Goal: Information Seeking & Learning: Check status

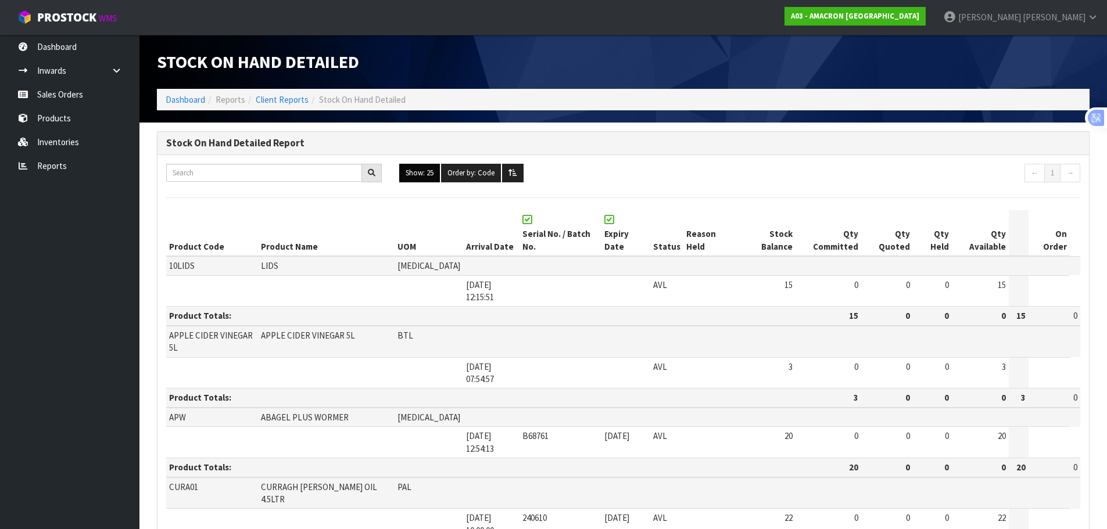
click at [410, 174] on button "Show: 25" at bounding box center [419, 173] width 41 height 19
click at [418, 278] on link "ALL" at bounding box center [446, 275] width 92 height 16
click at [62, 43] on link "Dashboard" at bounding box center [69, 47] width 139 height 24
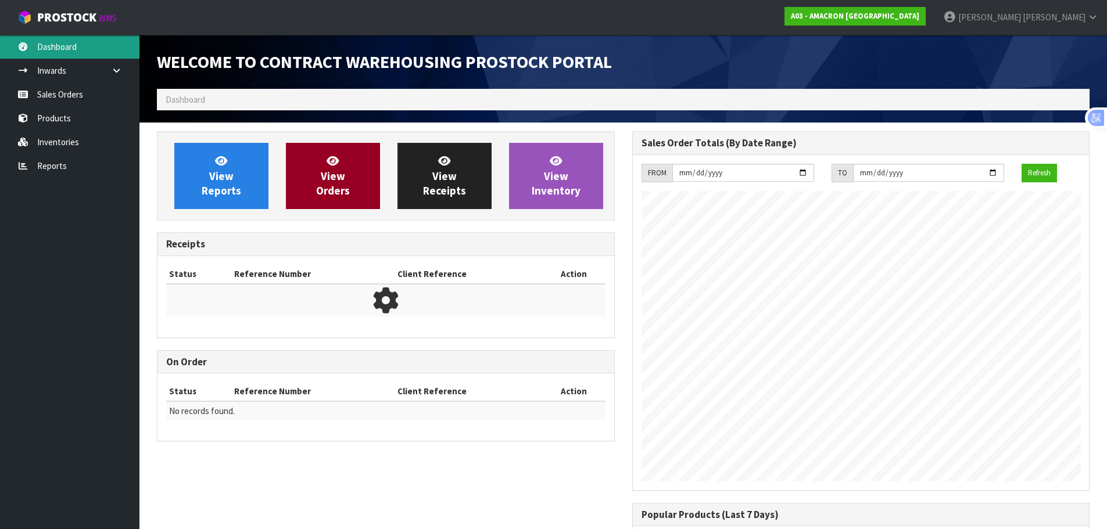
scroll to position [513, 475]
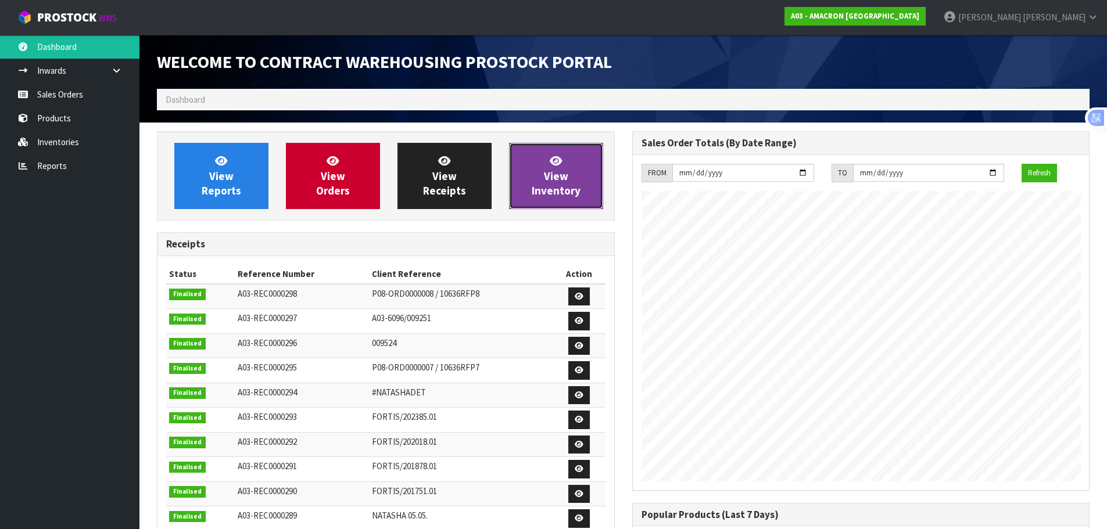
click at [570, 188] on span "View Inventory" at bounding box center [556, 176] width 49 height 44
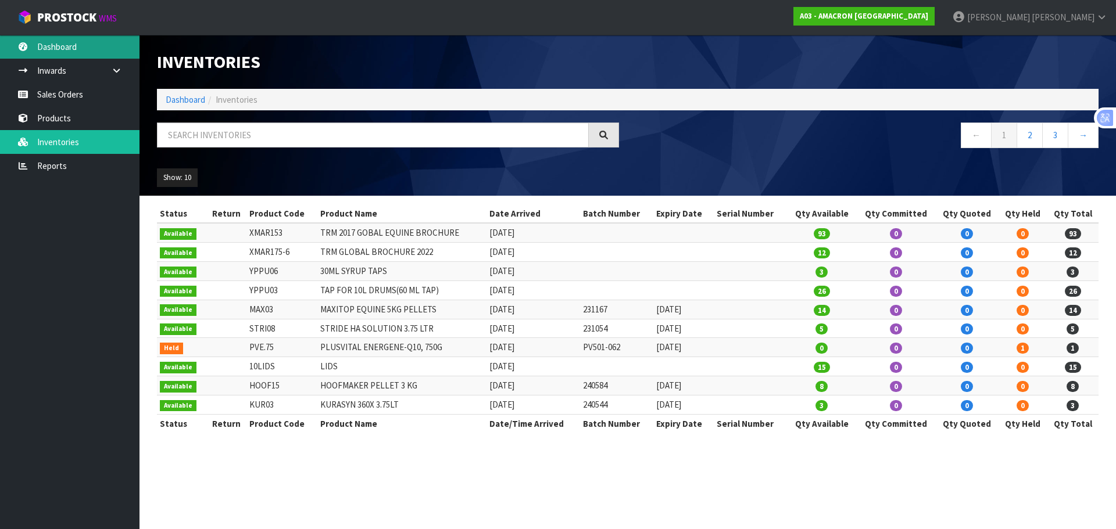
click at [76, 44] on link "Dashboard" at bounding box center [69, 47] width 139 height 24
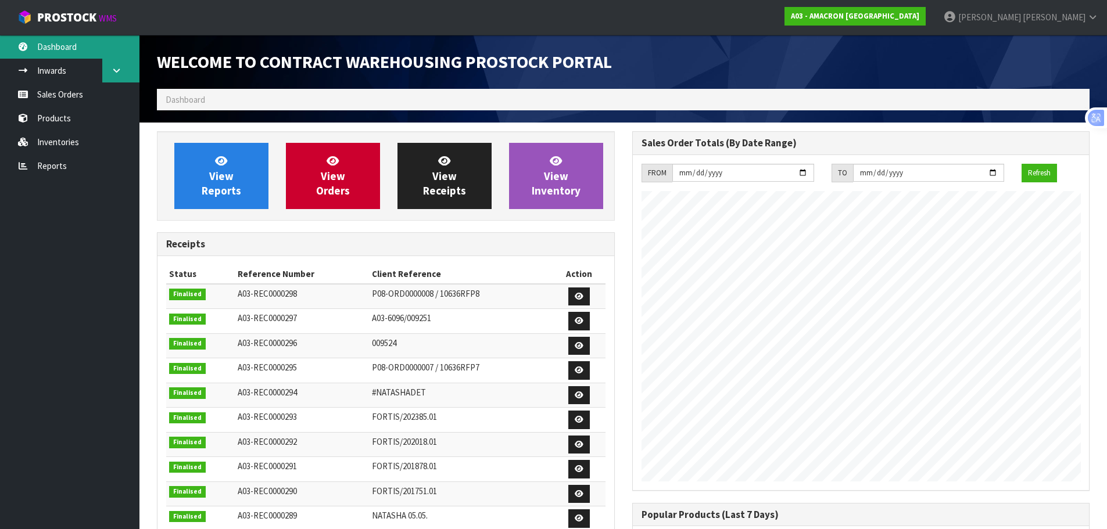
scroll to position [513, 475]
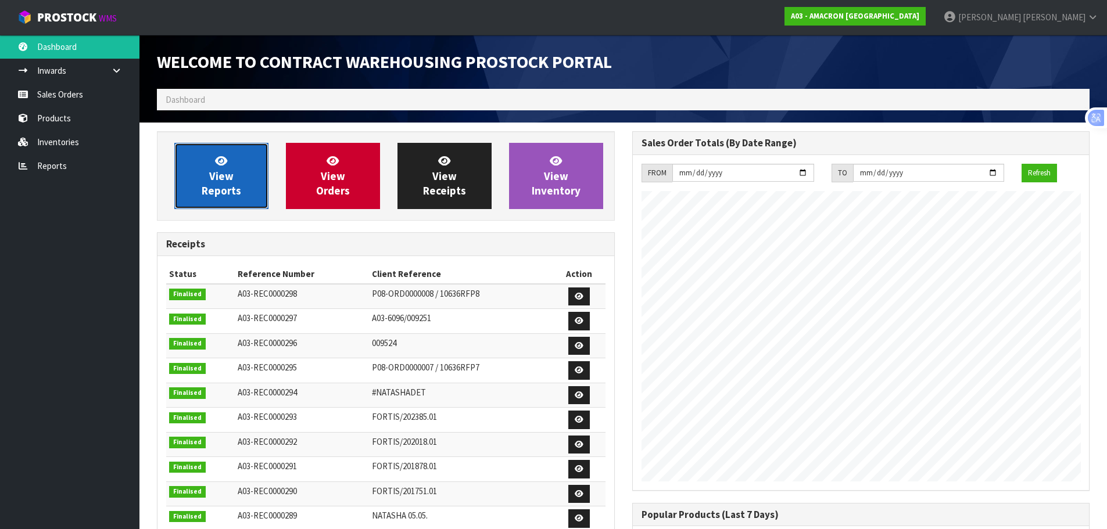
click at [231, 197] on span "View Reports" at bounding box center [222, 176] width 40 height 44
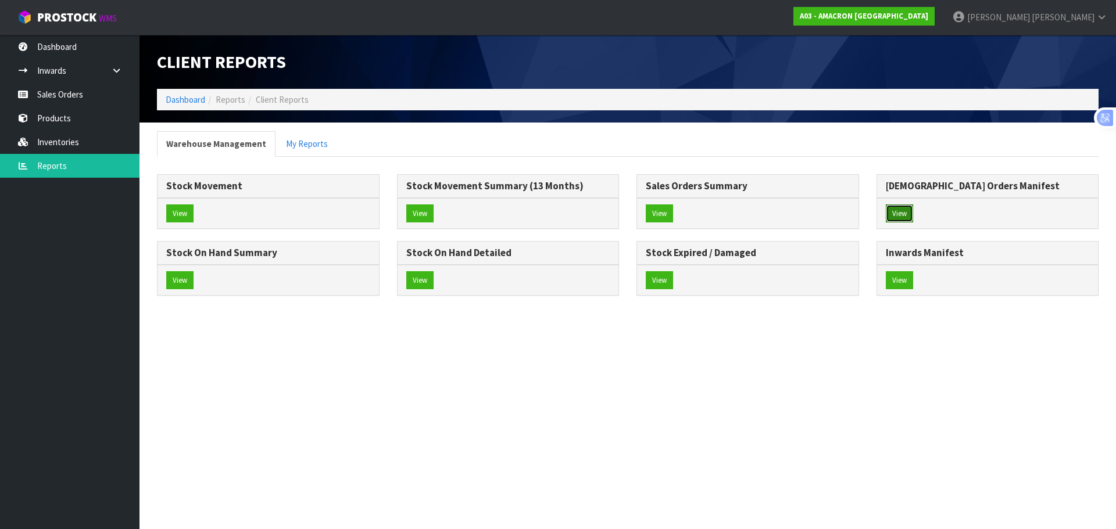
click at [896, 216] on button "View" at bounding box center [899, 214] width 27 height 19
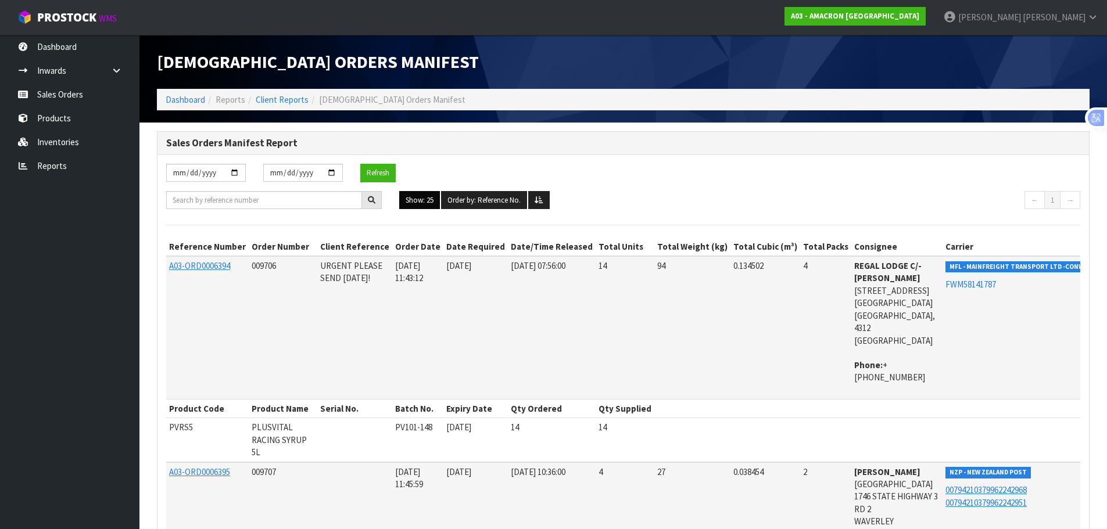
click at [407, 204] on button "Show: 25" at bounding box center [419, 200] width 41 height 19
click at [412, 304] on link "ALL" at bounding box center [446, 302] width 92 height 16
click at [718, 184] on div "[DATE] [DATE] Refresh" at bounding box center [624, 177] width 932 height 27
click at [69, 45] on link "Dashboard" at bounding box center [69, 47] width 139 height 24
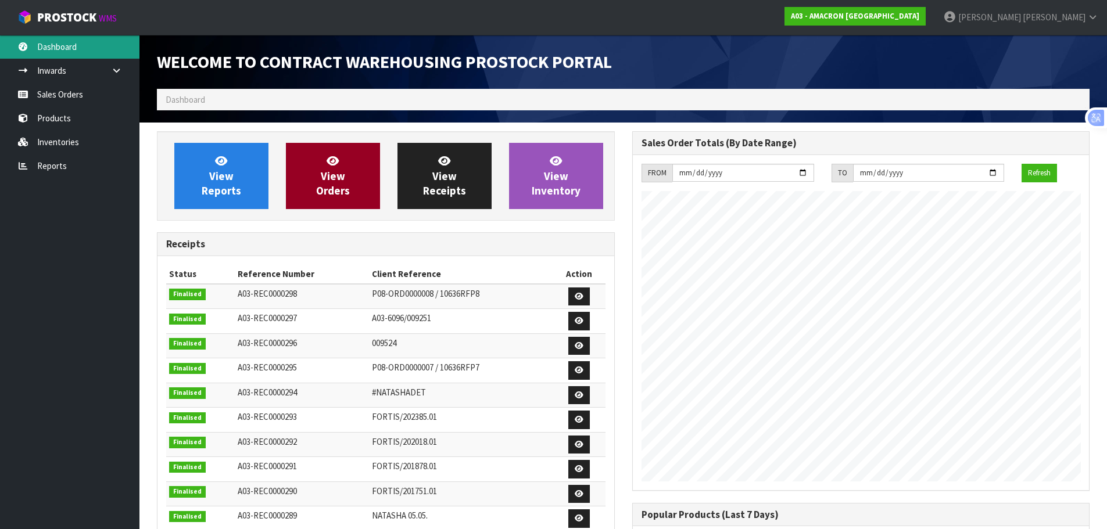
scroll to position [513, 475]
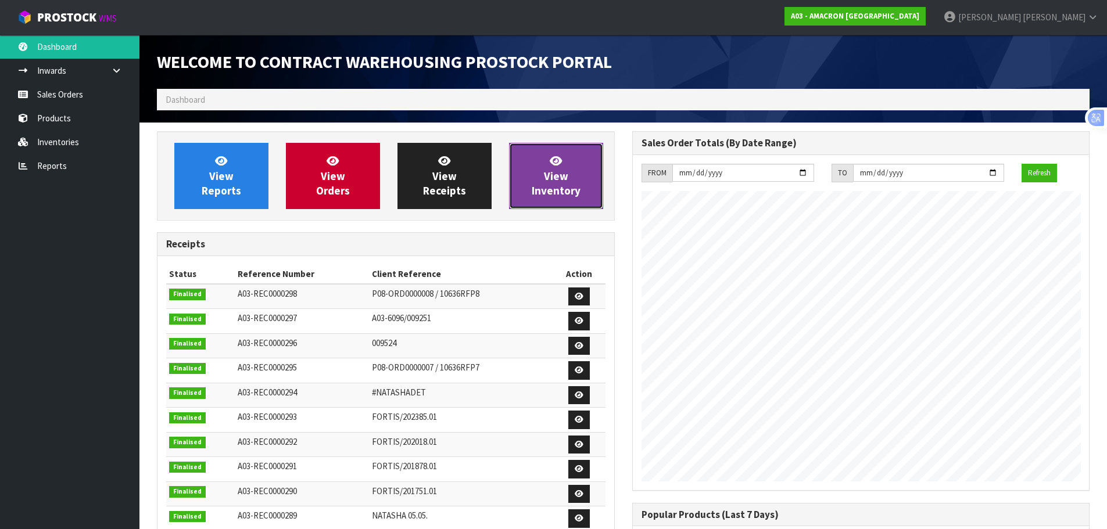
click at [564, 181] on span "View Inventory" at bounding box center [556, 176] width 49 height 44
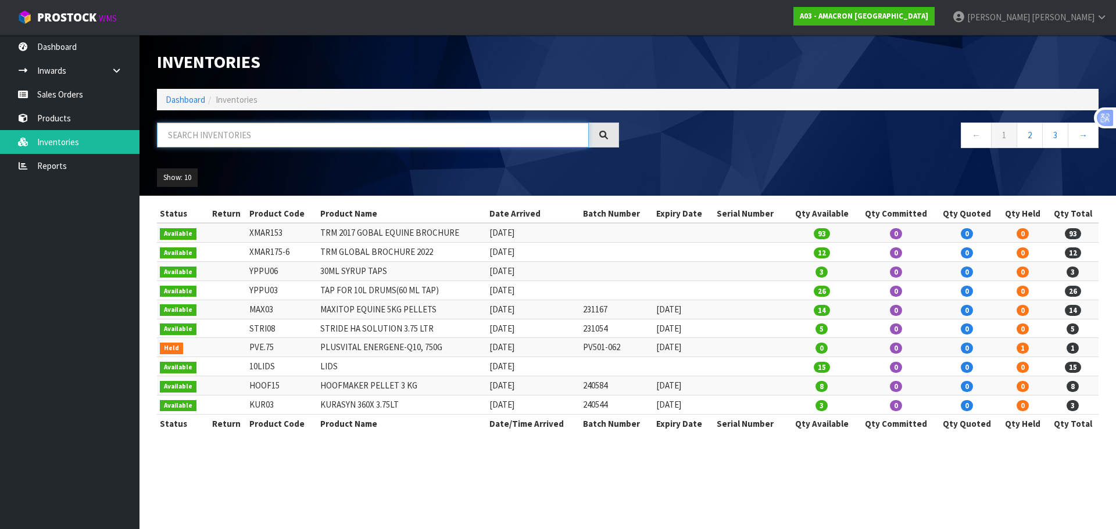
click at [223, 134] on input "text" at bounding box center [373, 135] width 432 height 25
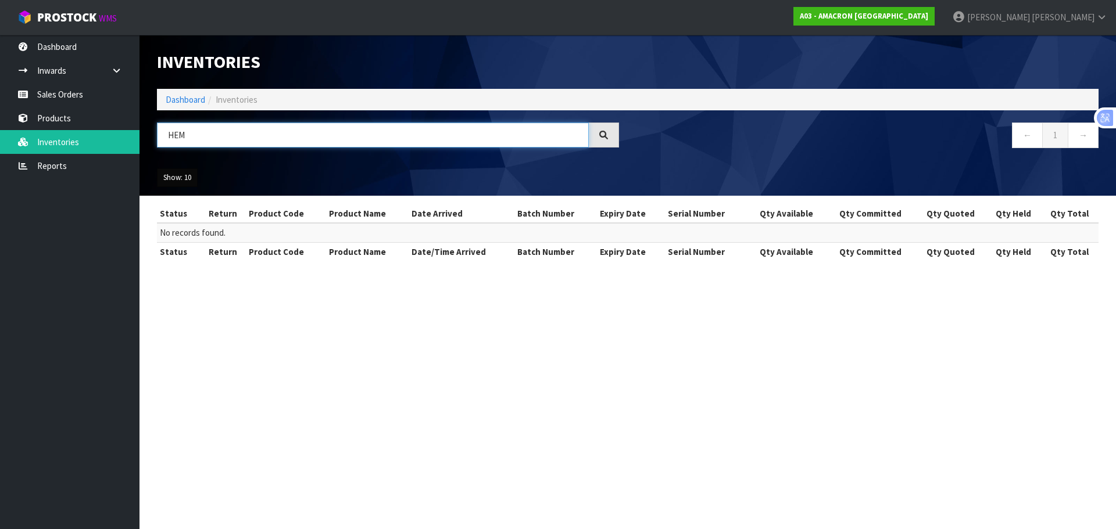
type input "HEM"
click at [182, 171] on button "Show: 10" at bounding box center [177, 178] width 41 height 19
click at [192, 248] on link "50" at bounding box center [204, 247] width 92 height 16
click at [181, 99] on link "Dashboard" at bounding box center [186, 99] width 40 height 11
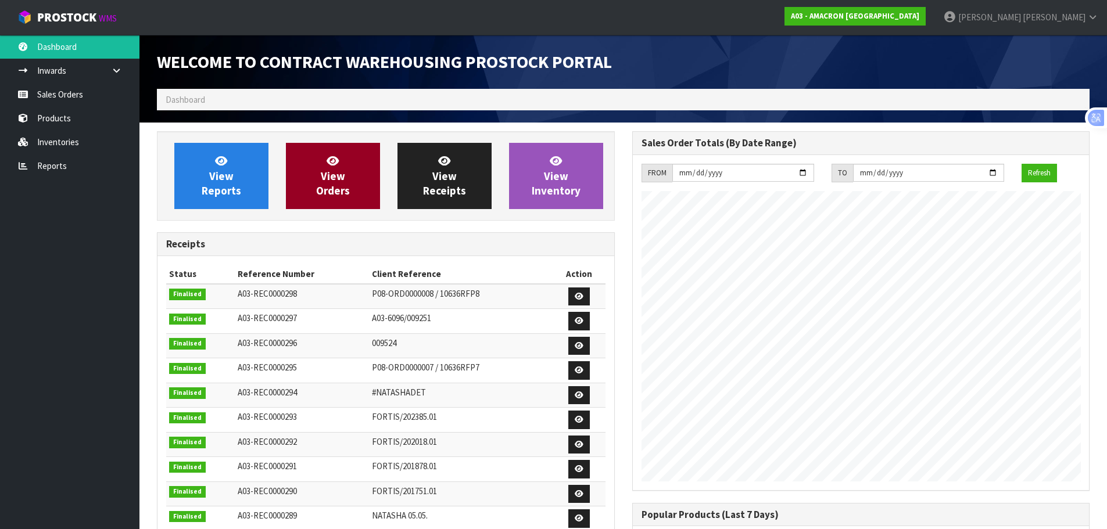
scroll to position [513, 475]
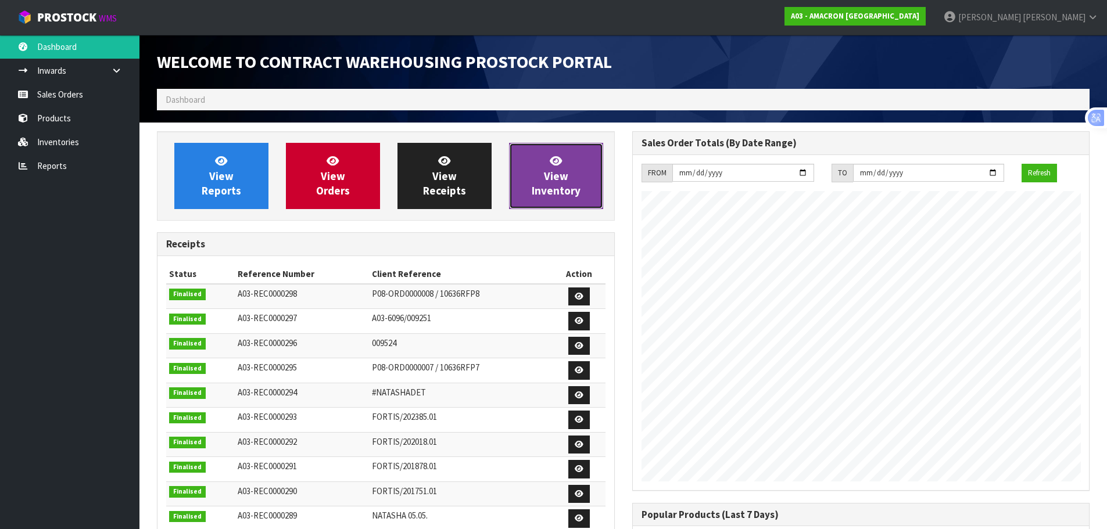
click at [551, 185] on span "View Inventory" at bounding box center [556, 176] width 49 height 44
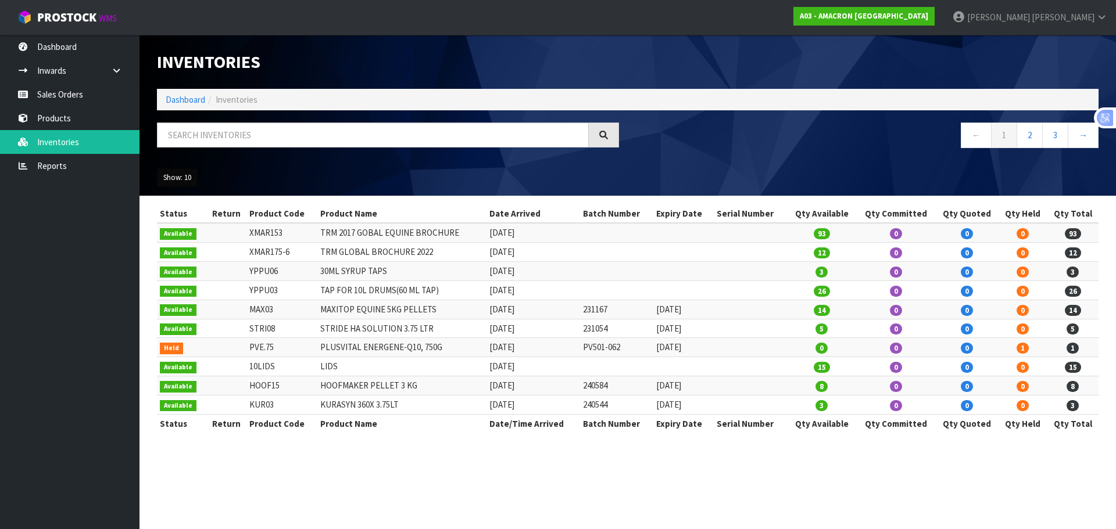
click at [177, 177] on button "Show: 10" at bounding box center [177, 178] width 41 height 19
click at [183, 242] on link "50" at bounding box center [204, 247] width 92 height 16
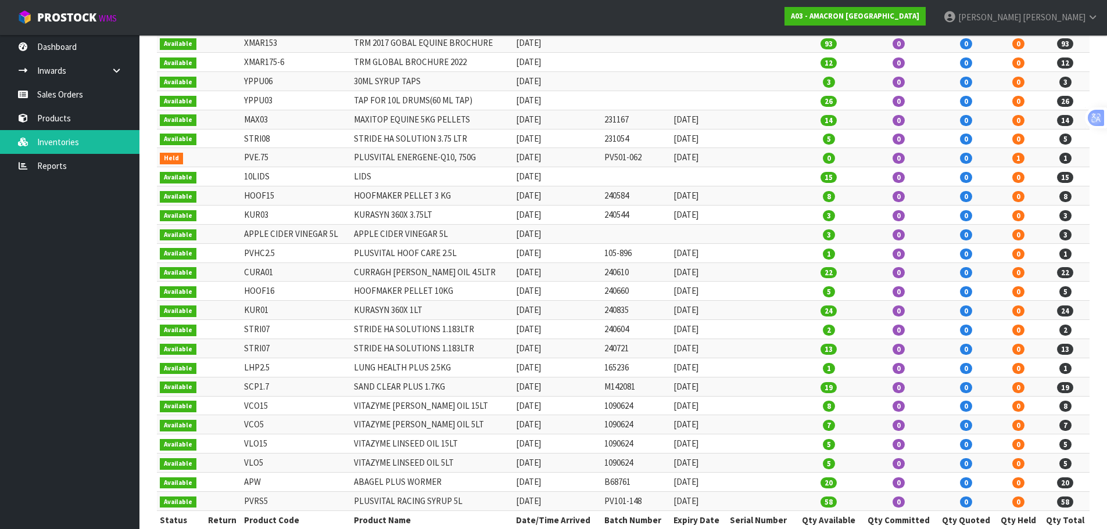
scroll to position [211, 0]
